Goal: Information Seeking & Learning: Find specific page/section

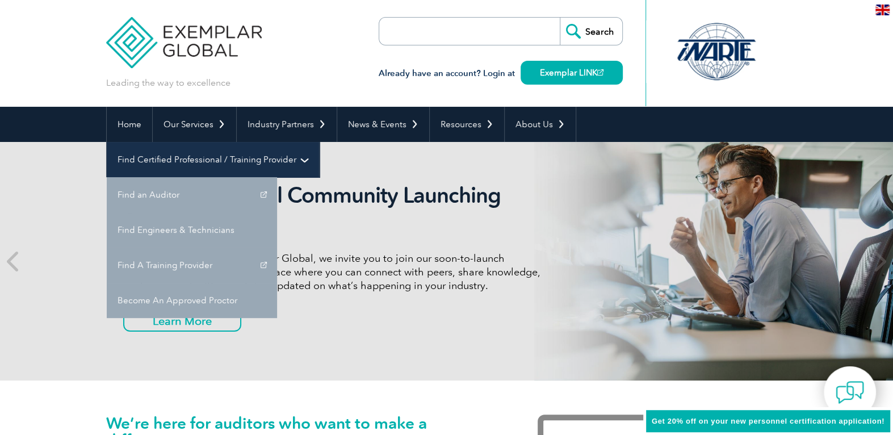
click at [319, 142] on link "Find Certified Professional / Training Provider" at bounding box center [213, 159] width 212 height 35
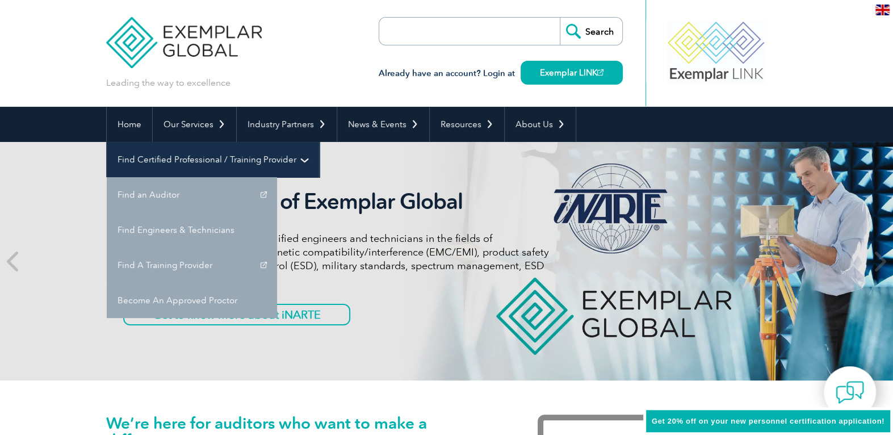
click at [319, 142] on link "Find Certified Professional / Training Provider" at bounding box center [213, 159] width 212 height 35
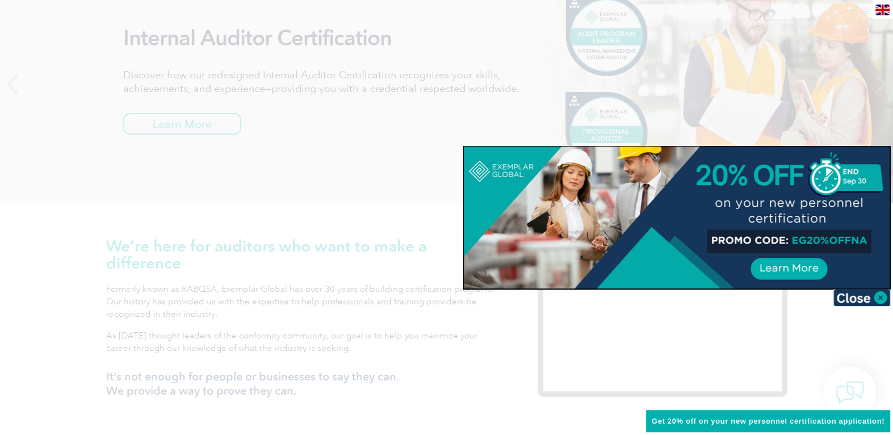
scroll to position [189, 0]
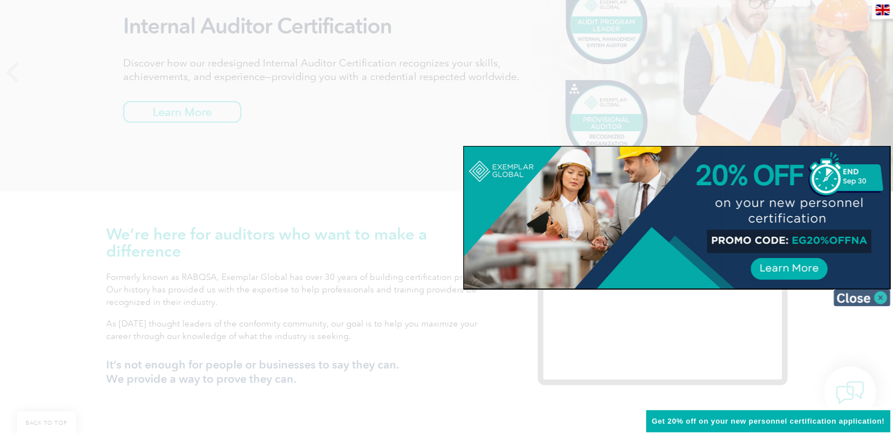
click at [870, 298] on img at bounding box center [861, 297] width 57 height 17
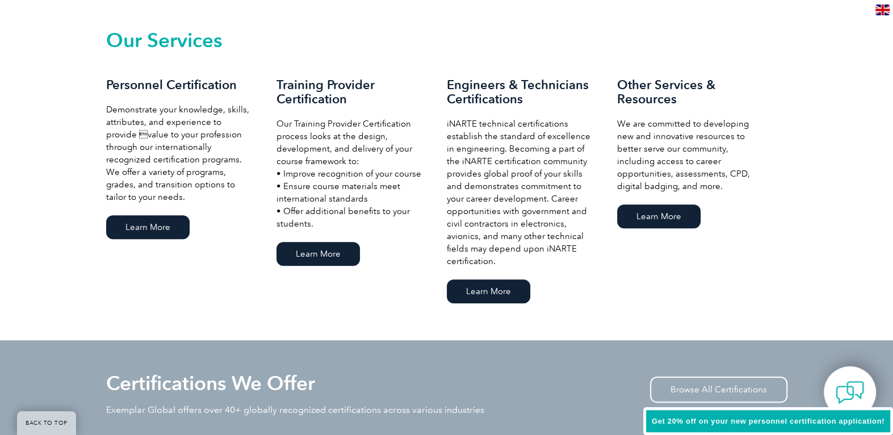
scroll to position [756, 0]
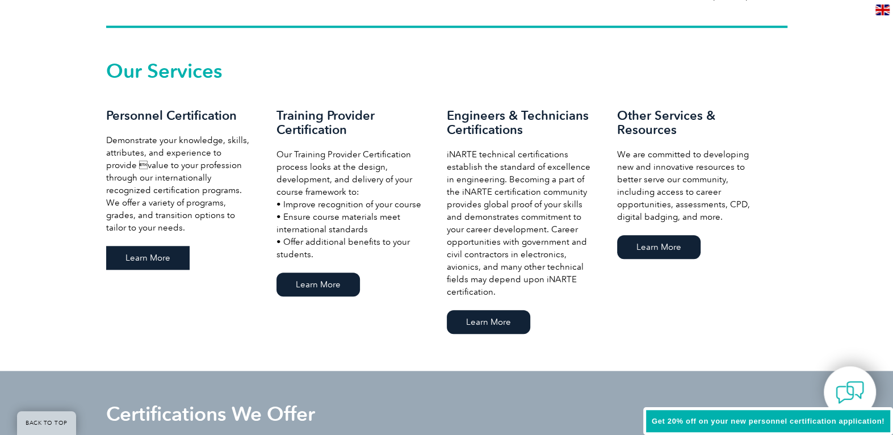
click at [133, 261] on link "Learn More" at bounding box center [147, 258] width 83 height 24
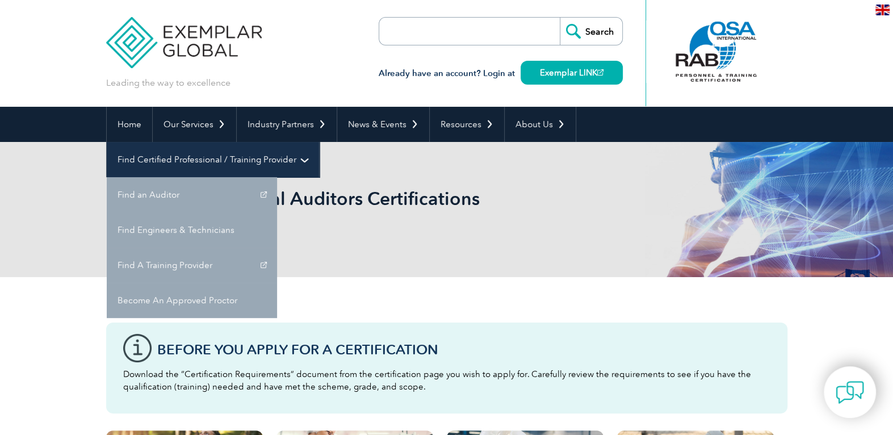
click at [319, 142] on link "Find Certified Professional / Training Provider" at bounding box center [213, 159] width 212 height 35
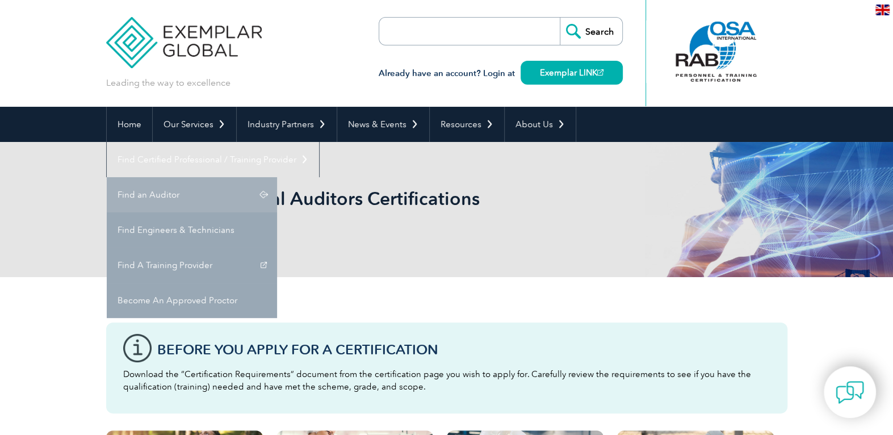
click at [277, 177] on link "Find an Auditor" at bounding box center [192, 194] width 170 height 35
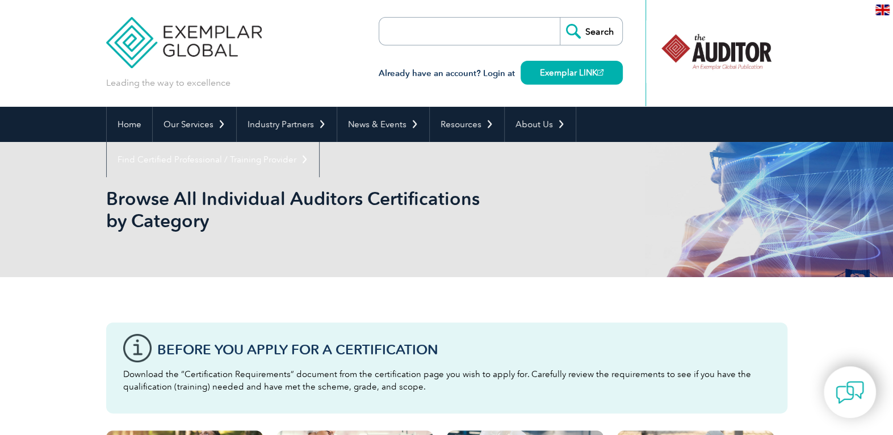
click at [280, 245] on div "Browse All Individual Auditors Certifications by Category" at bounding box center [446, 209] width 681 height 135
